Goal: Transaction & Acquisition: Purchase product/service

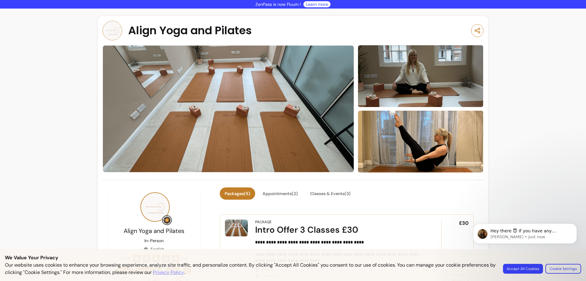
click at [558, 269] on body "Hey there 😇 If you have any question about what you can do with Fluum, I'm here…" at bounding box center [524, 244] width 117 height 62
click at [568, 269] on body "Hey there 😇 If you have any question about what you can do with Fluum, I'm here…" at bounding box center [524, 244] width 117 height 62
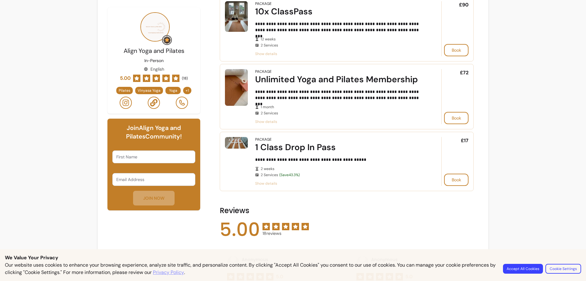
scroll to position [366, 0]
click at [454, 182] on button "Book" at bounding box center [456, 179] width 24 height 12
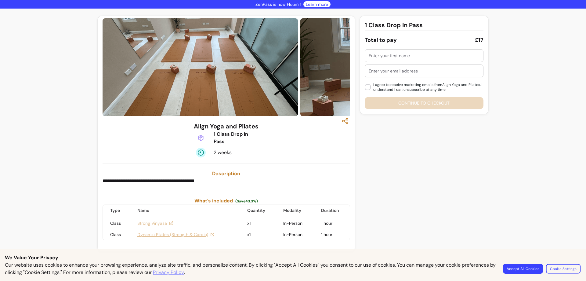
click at [563, 270] on button "Cookie Settings" at bounding box center [563, 267] width 34 height 9
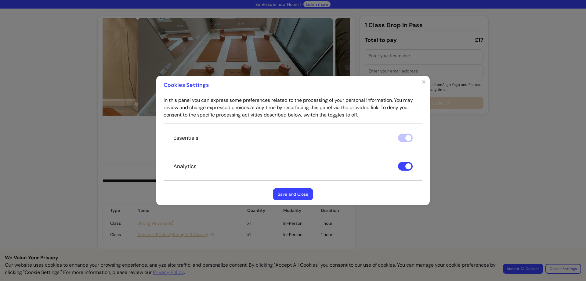
click at [401, 138] on div "Essentials" at bounding box center [293, 137] width 259 height 29
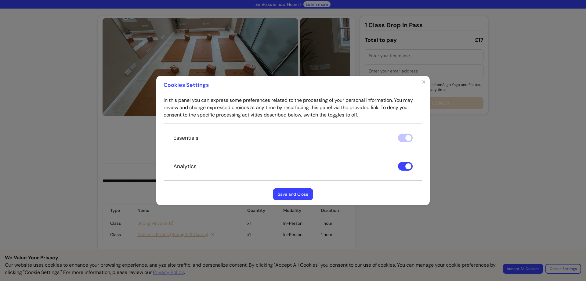
click at [408, 140] on div "Essentials" at bounding box center [293, 137] width 259 height 29
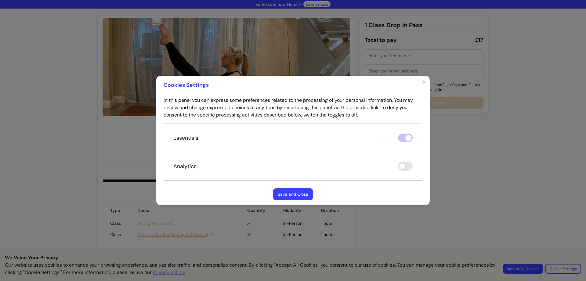
click at [402, 138] on div "Essentials" at bounding box center [293, 137] width 259 height 29
click at [288, 194] on button "Save and Close" at bounding box center [293, 194] width 39 height 12
